Goal: Find contact information: Find contact information

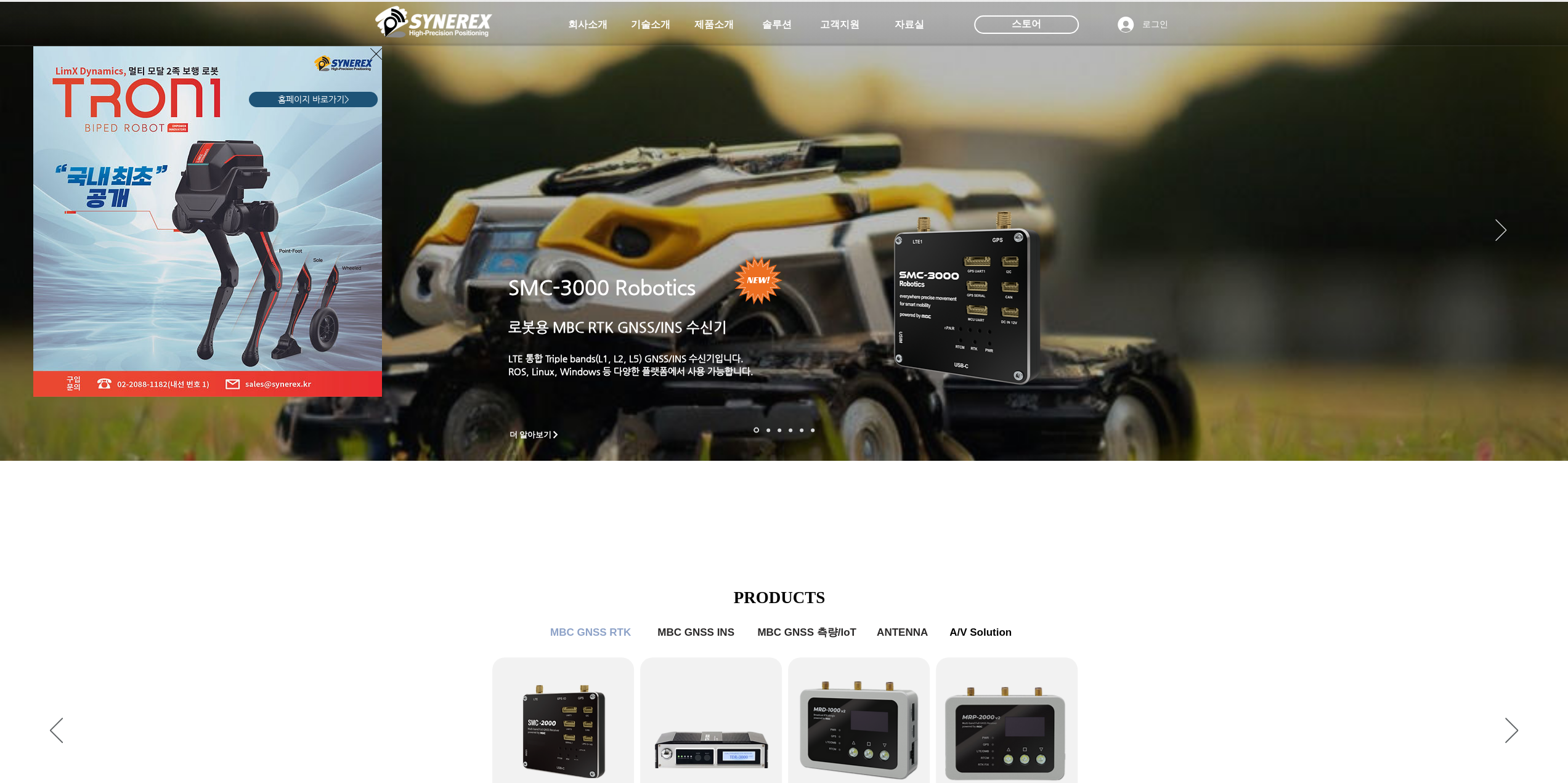
click at [370, 52] on icon "사이트로 돌아가기" at bounding box center [375, 54] width 12 height 16
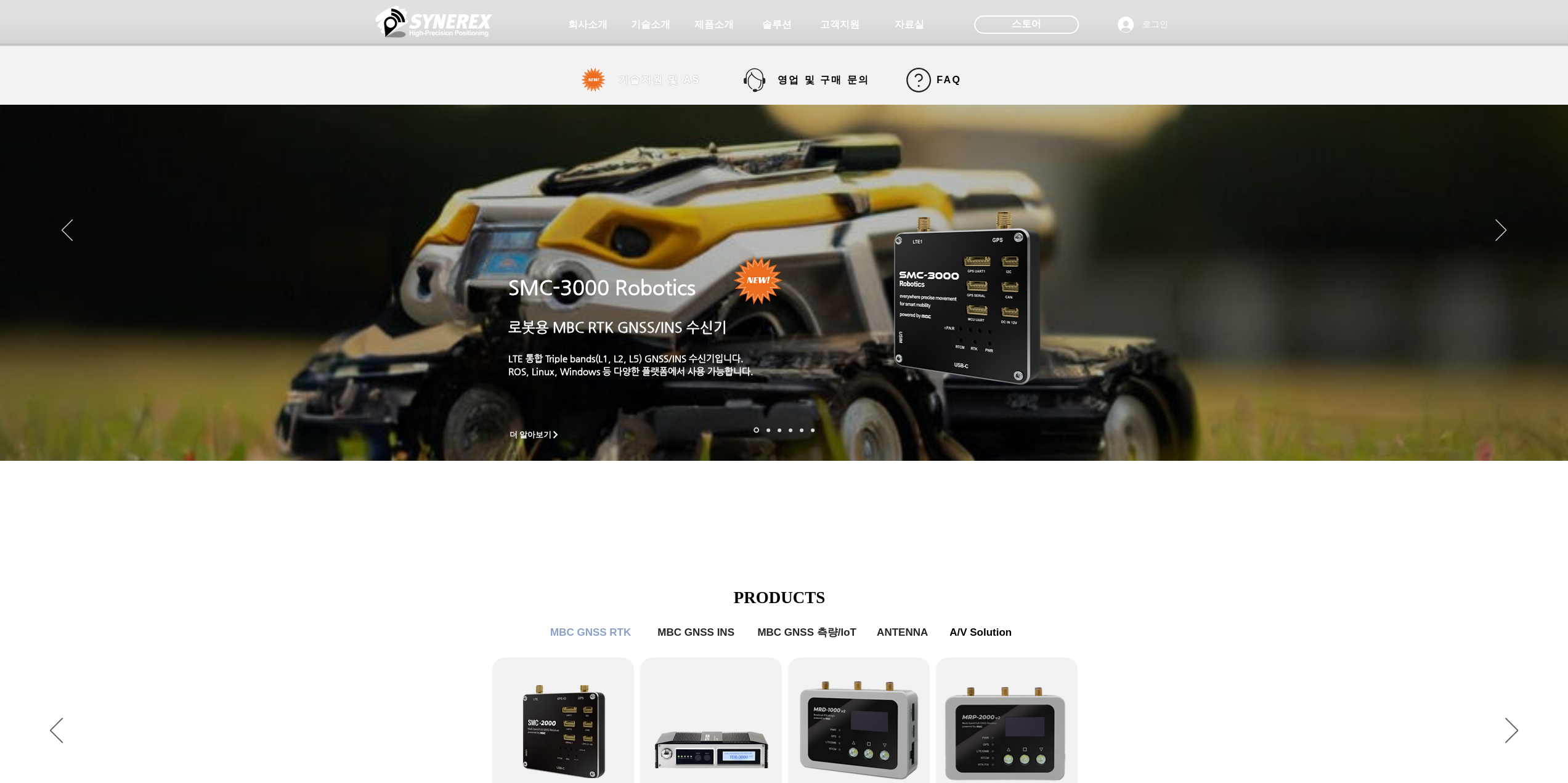
click at [659, 79] on span "기술지원 및 AS" at bounding box center [659, 80] width 82 height 13
select select "******"
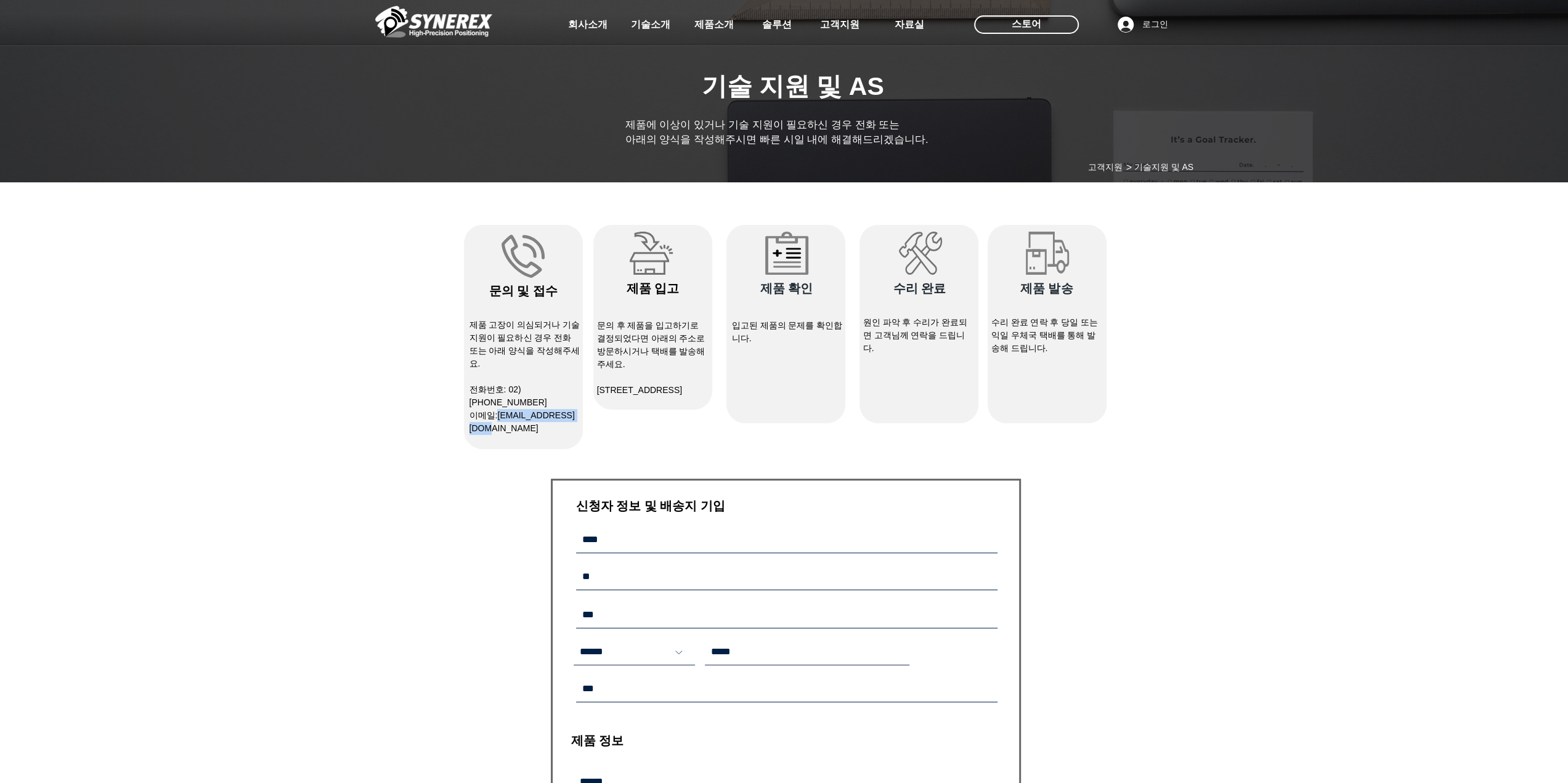
drag, startPoint x: 498, startPoint y: 405, endPoint x: 575, endPoint y: 402, distance: 77.1
click at [575, 409] on p "​이메일: [EMAIL_ADDRESS][DOMAIN_NAME]" at bounding box center [524, 422] width 111 height 26
copy link "[EMAIL_ADDRESS][DOMAIN_NAME]"
drag, startPoint x: 221, startPoint y: 370, endPoint x: 233, endPoint y: 358, distance: 17.0
click at [223, 368] on div "main content" at bounding box center [784, 653] width 1568 height 929
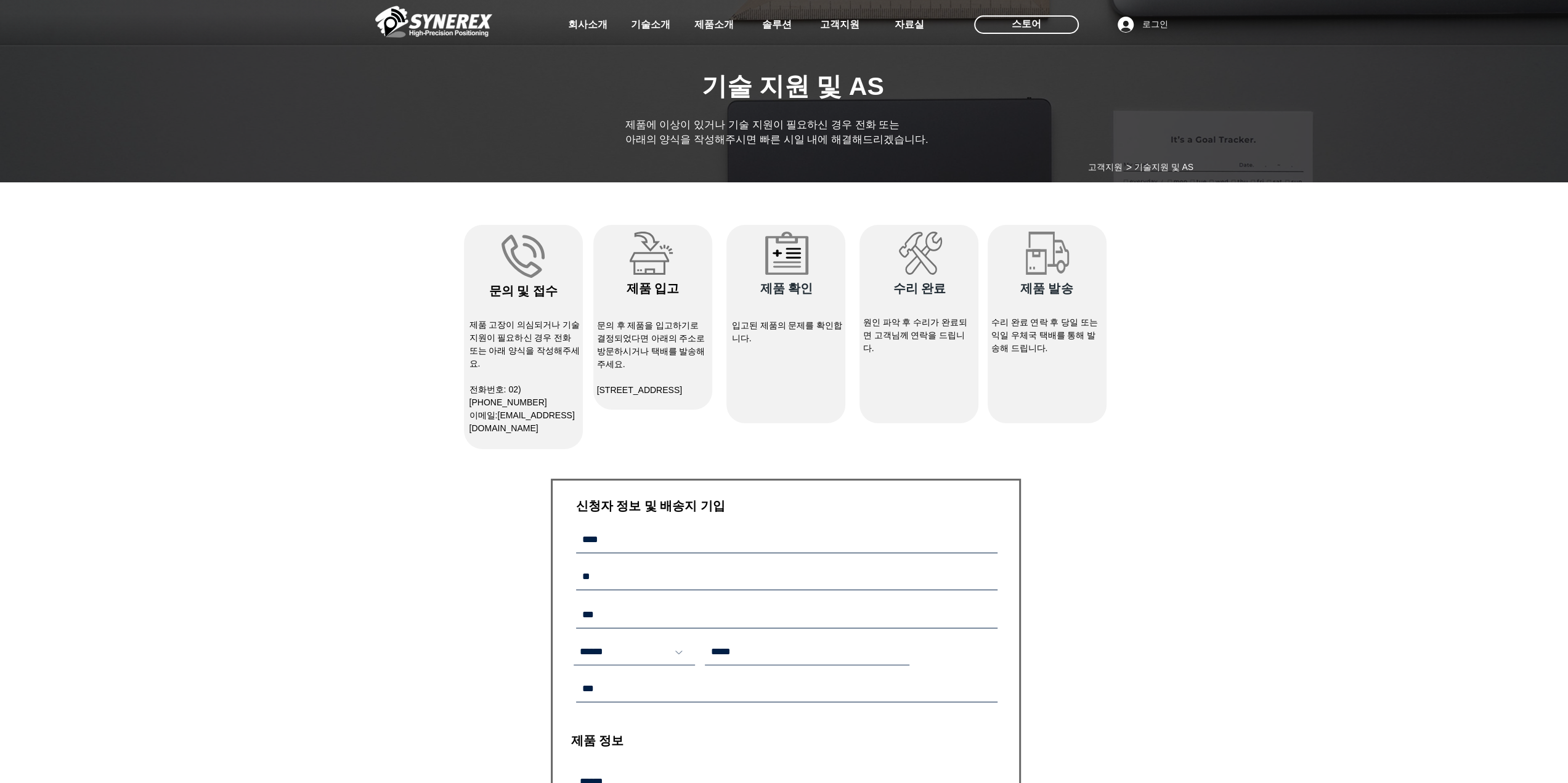
drag, startPoint x: 338, startPoint y: 231, endPoint x: 682, endPoint y: 408, distance: 386.9
click at [682, 408] on section "​기술 지원 및 AS ​제품에 이상이 있거나 기술 지원이 필요하신 경우 전화 또는 아래의 양식을 작성해주시면 빠른 시일 내에 해결해드리겠습니다…" at bounding box center [784, 653] width 1568 height 929
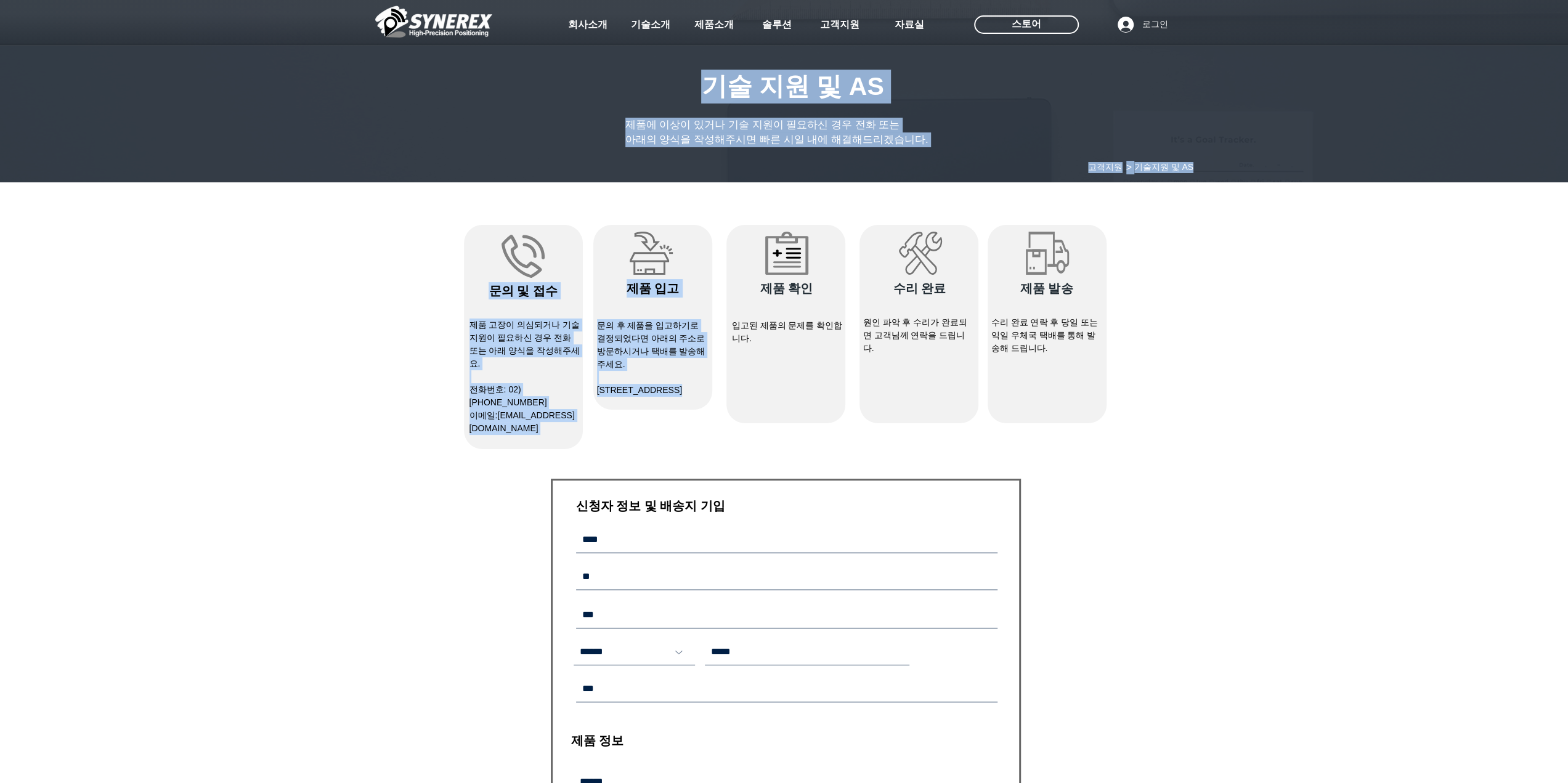
drag, startPoint x: 770, startPoint y: 357, endPoint x: 724, endPoint y: 289, distance: 82.1
click at [724, 289] on section "​기술 지원 및 AS ​제품에 이상이 있거나 기술 지원이 필요하신 경우 전화 또는 아래의 양식을 작성해주시면 빠른 시일 내에 해결해드리겠습니다…" at bounding box center [784, 653] width 1568 height 929
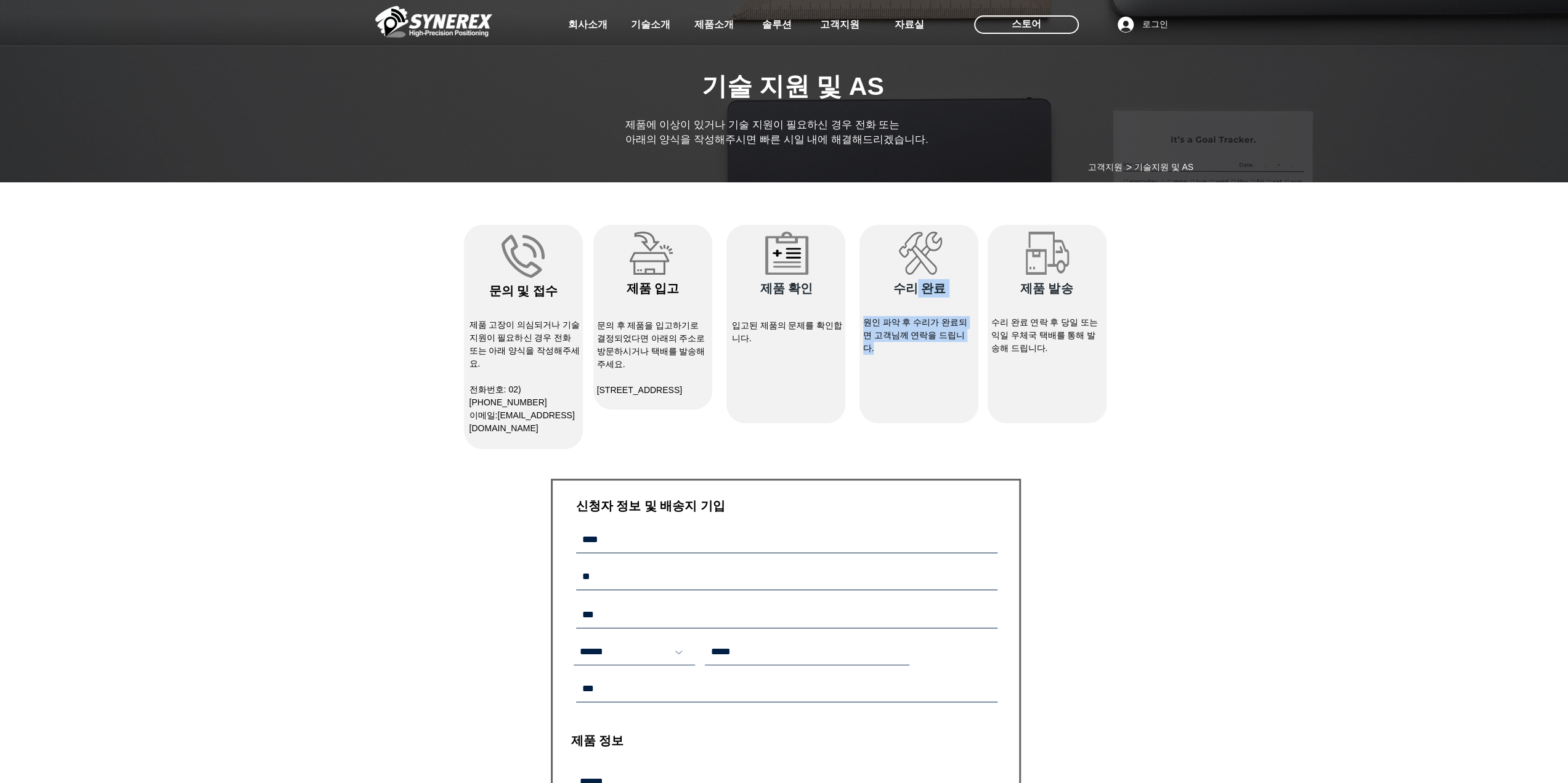
drag, startPoint x: 999, startPoint y: 377, endPoint x: 922, endPoint y: 293, distance: 114.0
click at [922, 293] on div "#comp-kywdvw72 svg [data-color="1"] {fill: #828282;} ​문의 및 접수 제품 고장이 의심되거나 기술지원…" at bounding box center [784, 336] width 642 height 224
drag, startPoint x: 1065, startPoint y: 350, endPoint x: 1010, endPoint y: 297, distance: 76.4
click at [1010, 297] on div "#comp-kywgycip svg [data-color="1"] {fill: #828282;} ​제품 발송 수리 완료 연락 후 당일 또는 익일…" at bounding box center [1047, 324] width 119 height 198
click at [1185, 368] on div "main content" at bounding box center [784, 653] width 1568 height 929
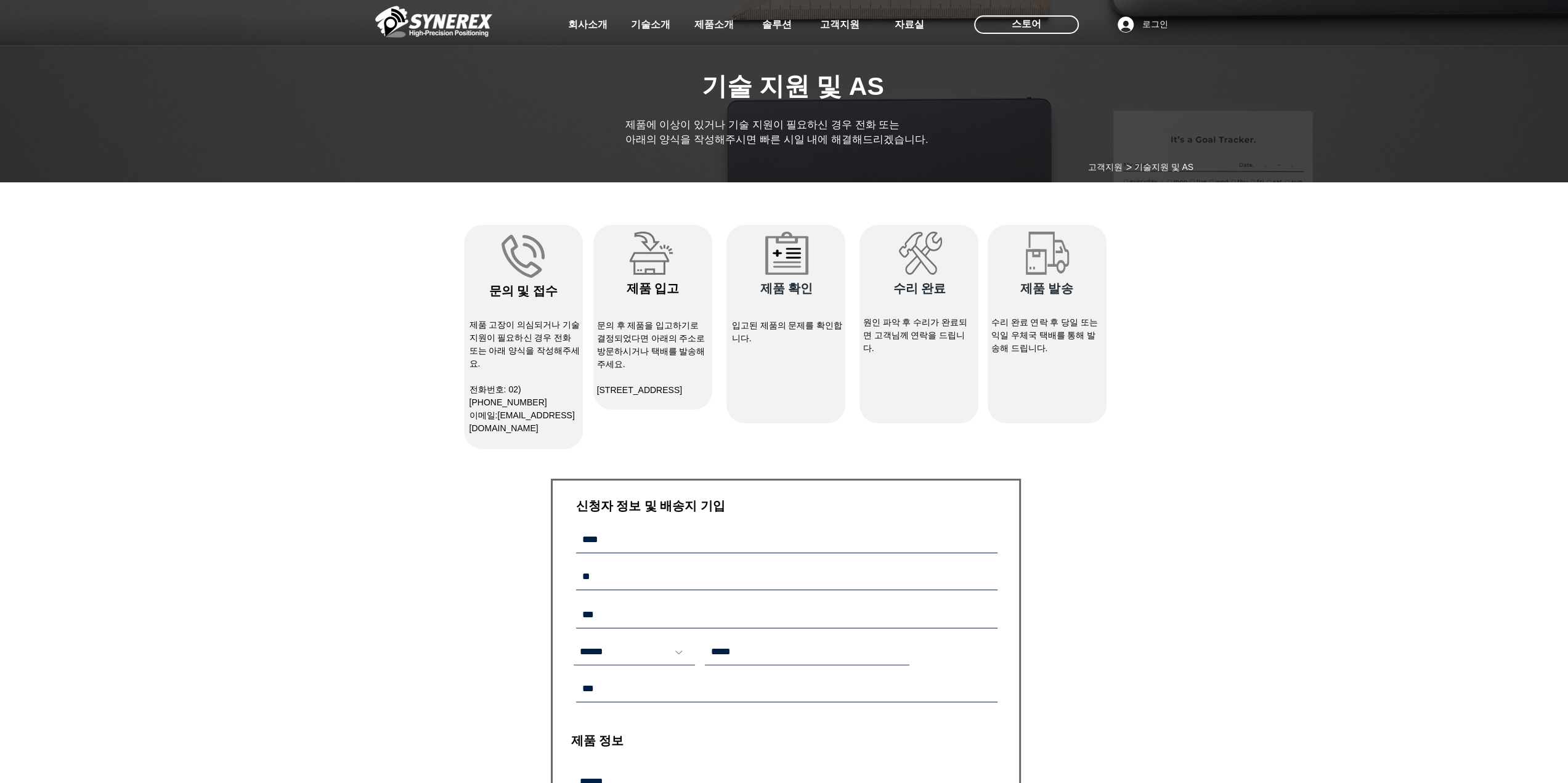
drag, startPoint x: 323, startPoint y: 371, endPoint x: 322, endPoint y: 364, distance: 7.1
click at [322, 364] on div "main content" at bounding box center [784, 653] width 1568 height 929
